Goal: Navigation & Orientation: Find specific page/section

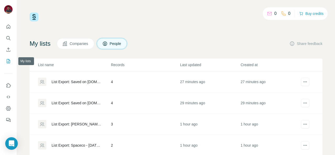
click at [8, 63] on icon "My lists" at bounding box center [8, 61] width 3 height 4
click at [82, 43] on span "Companies" at bounding box center [79, 43] width 19 height 5
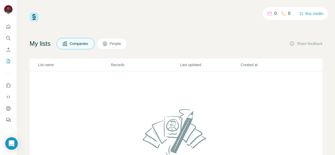
click at [120, 48] on button "People" at bounding box center [112, 43] width 30 height 11
